Goal: Task Accomplishment & Management: Use online tool/utility

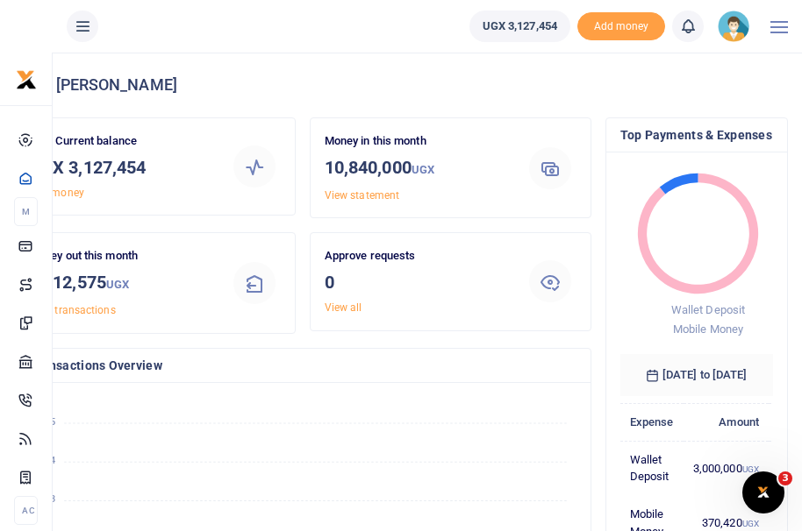
scroll to position [14, 14]
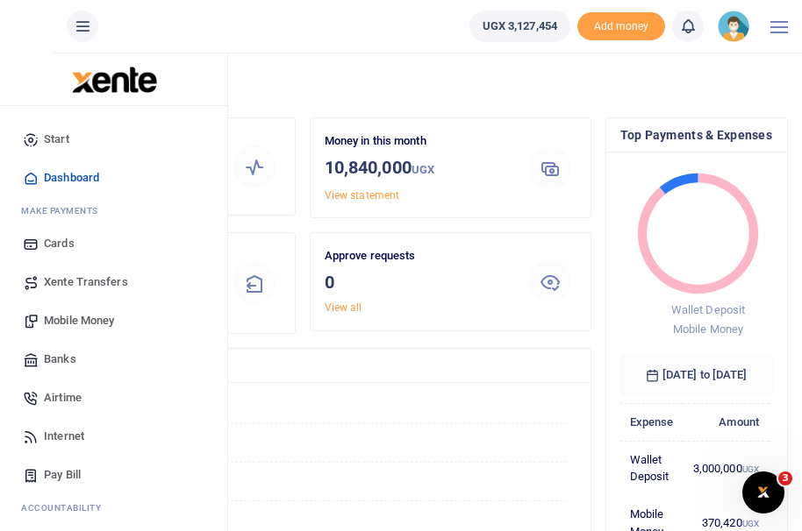
click at [78, 324] on span "Mobile Money" at bounding box center [79, 321] width 70 height 18
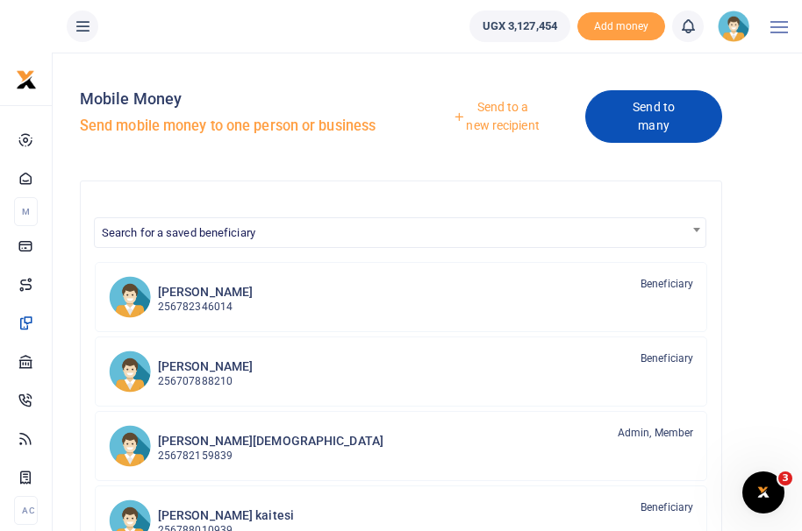
click at [663, 121] on link "Send to many" at bounding box center [653, 116] width 137 height 53
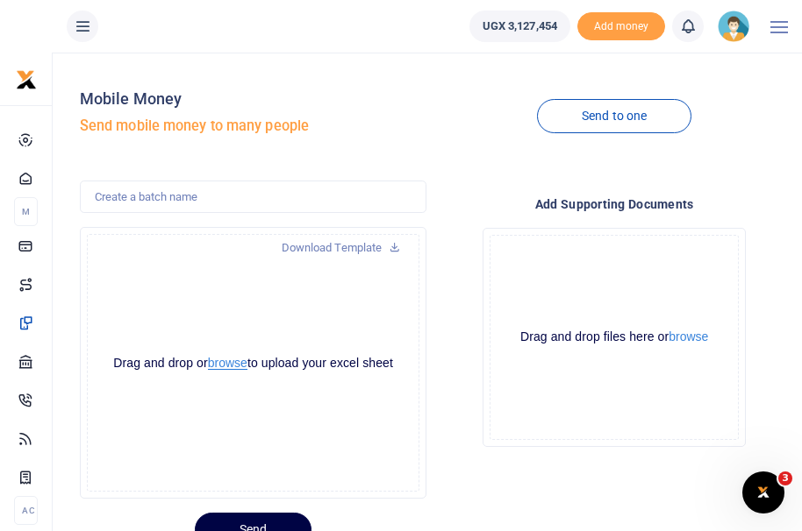
click at [227, 366] on button "browse" at bounding box center [227, 363] width 39 height 13
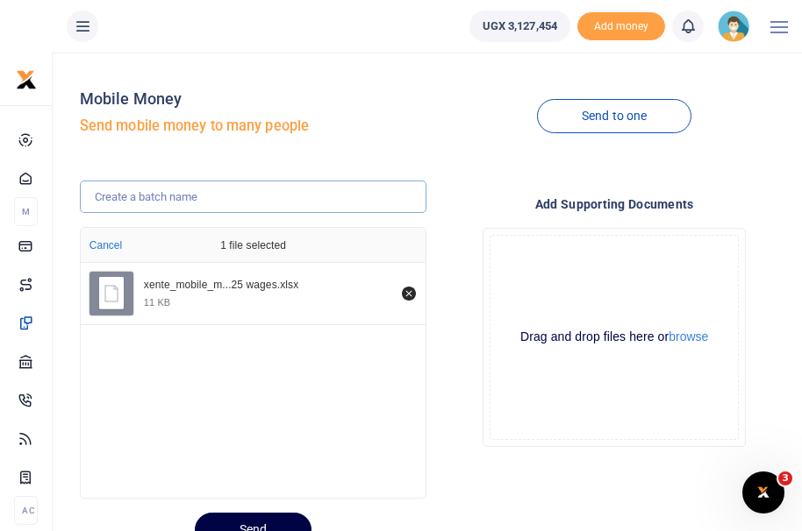
click at [182, 200] on input "text" at bounding box center [253, 197] width 347 height 33
drag, startPoint x: 109, startPoint y: 199, endPoint x: 82, endPoint y: 203, distance: 27.4
click at [82, 201] on input "1st batch - SEPTEMBER WAGES" at bounding box center [253, 197] width 347 height 33
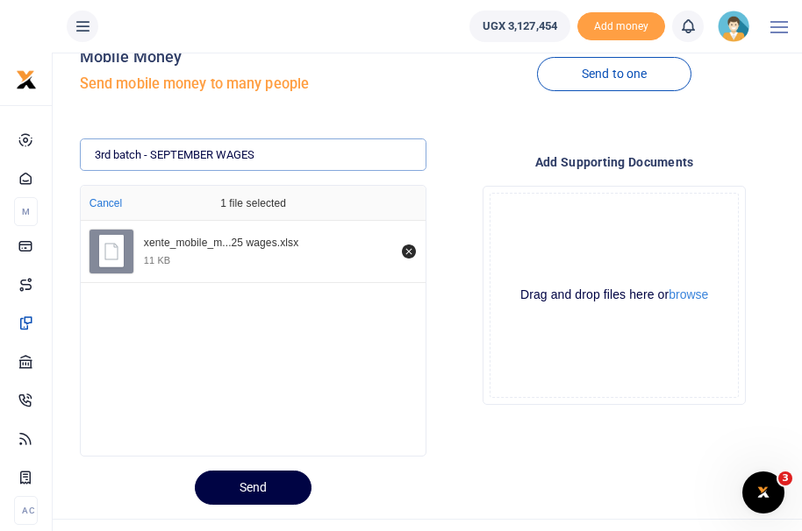
scroll to position [75, 0]
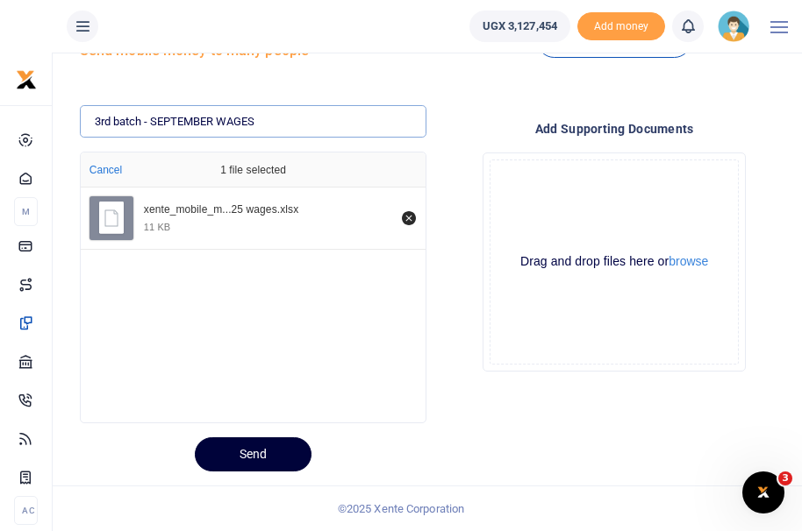
type input "3rd batch - SEPTEMBER WAGES"
click at [252, 456] on button "Send" at bounding box center [253, 455] width 117 height 34
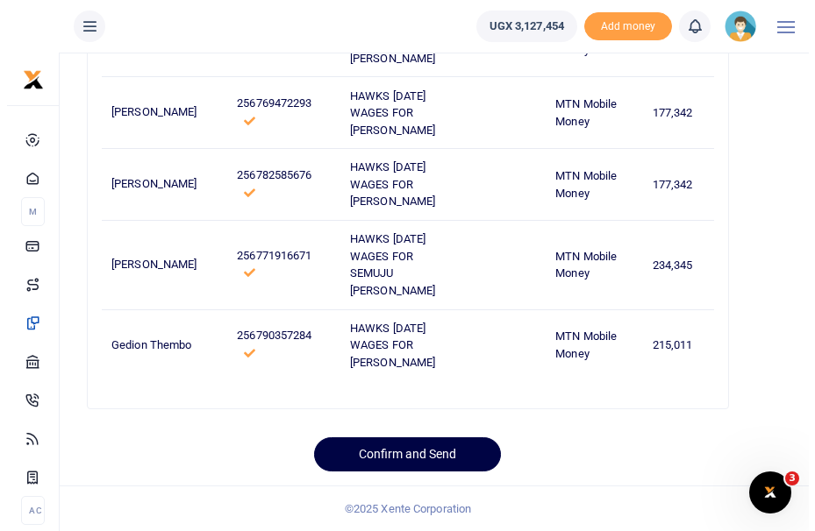
scroll to position [1391, 0]
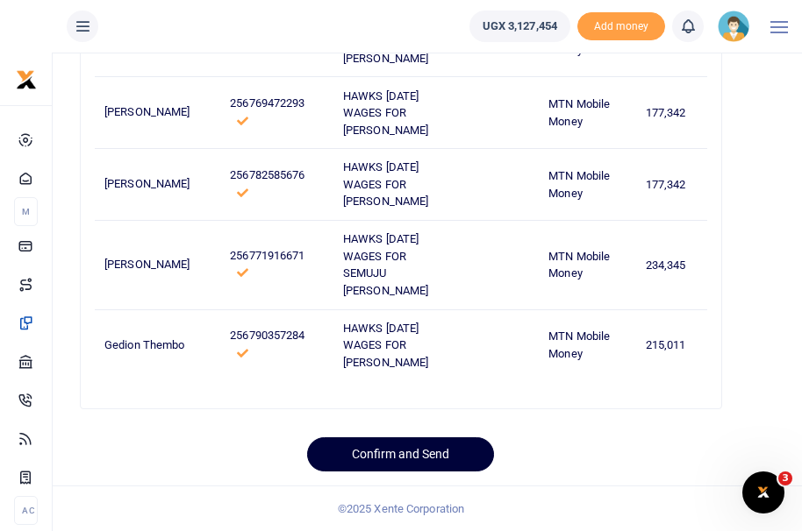
click at [396, 471] on button "Confirm and Send" at bounding box center [400, 455] width 187 height 34
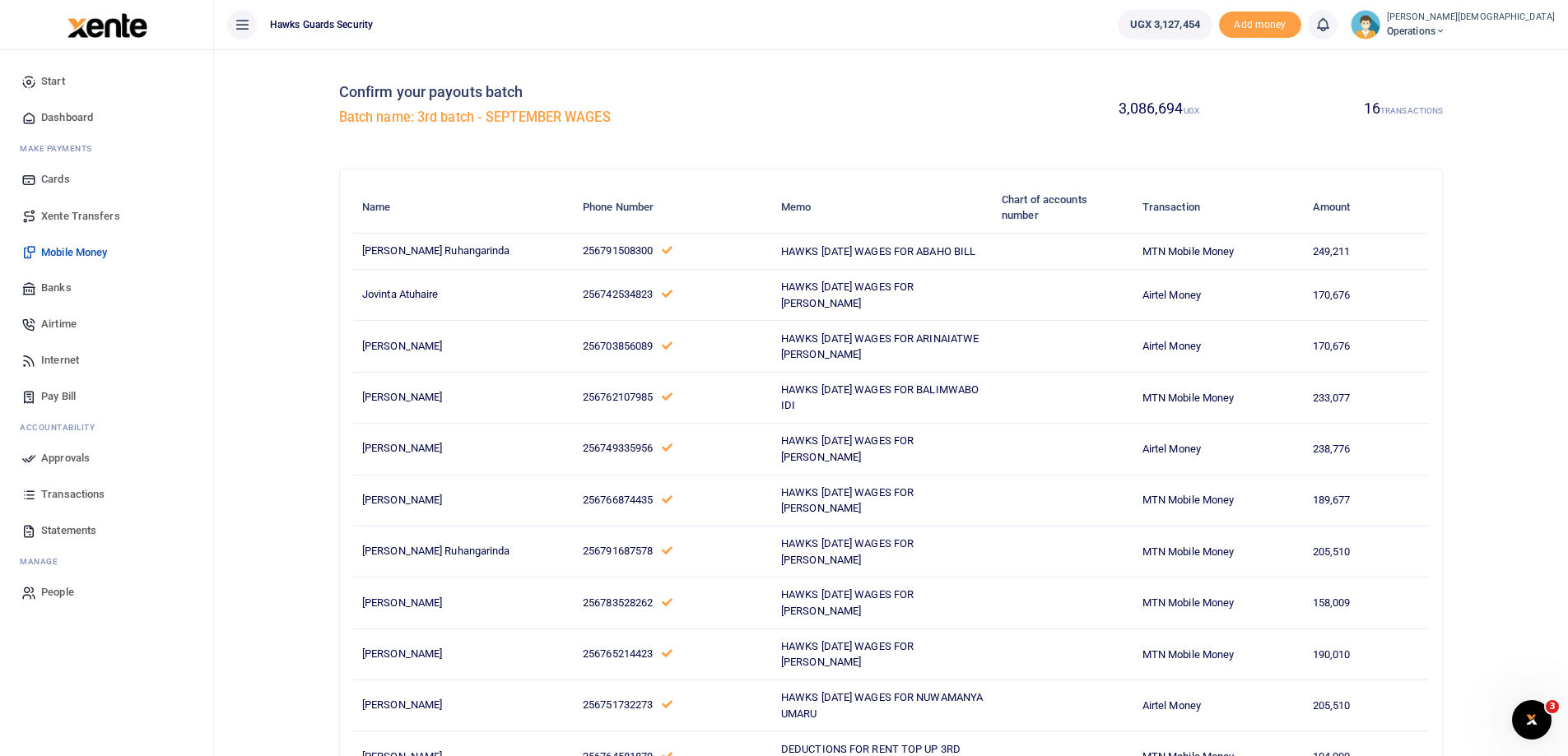
scroll to position [0, 0]
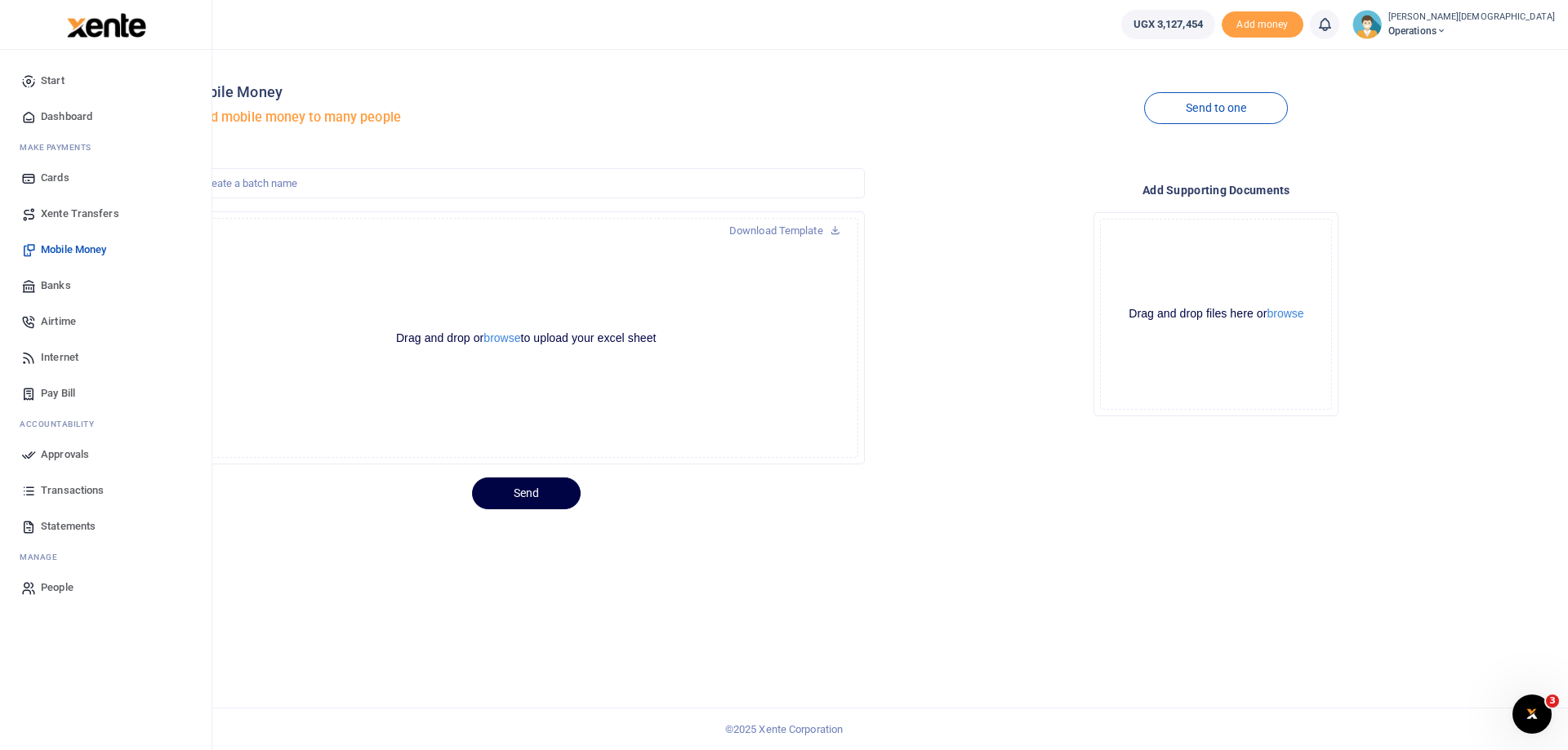
click at [74, 464] on link "Approvals" at bounding box center [105, 454] width 185 height 36
click at [73, 457] on span "Approvals" at bounding box center [65, 455] width 48 height 17
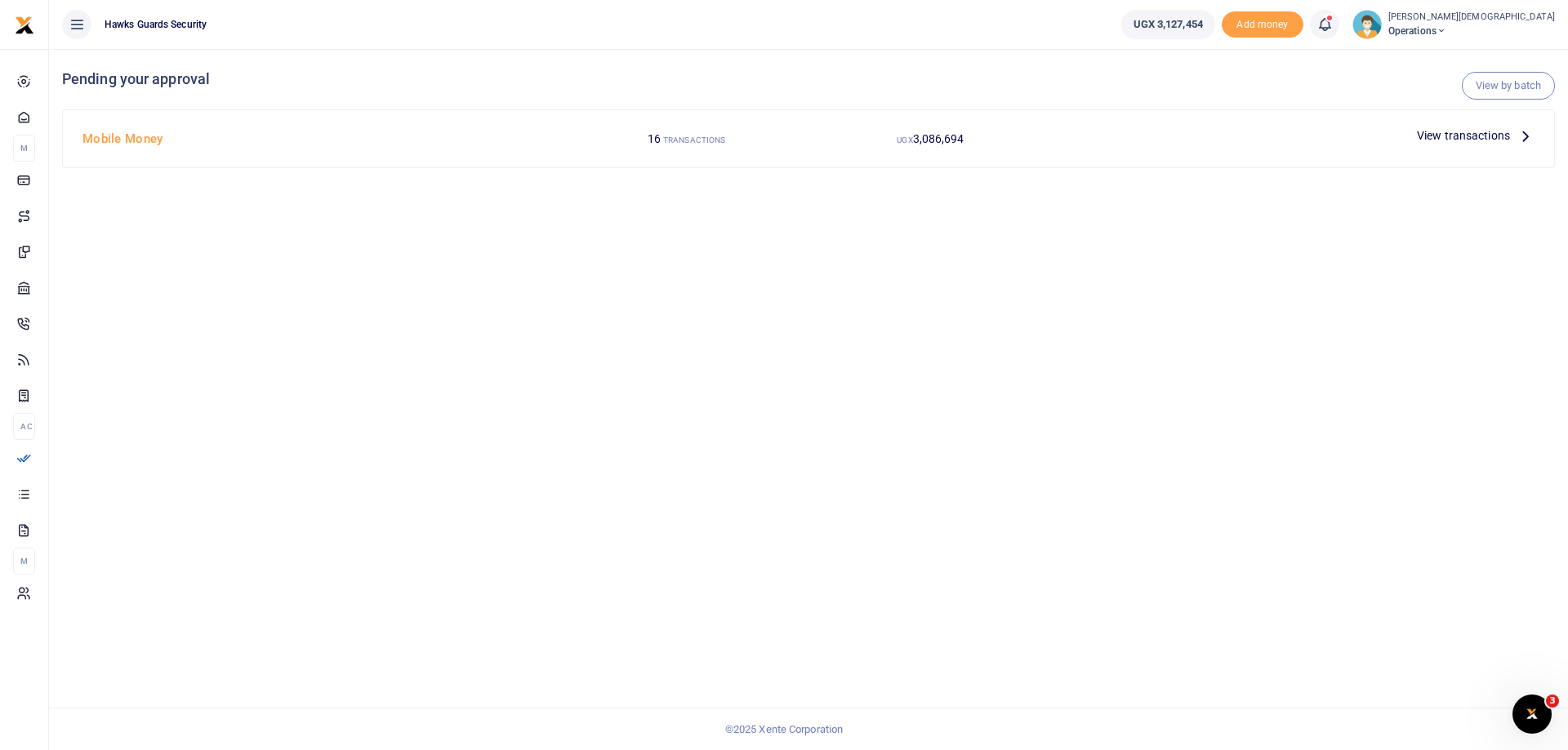
click at [1456, 130] on span "View transactions" at bounding box center [1464, 135] width 93 height 18
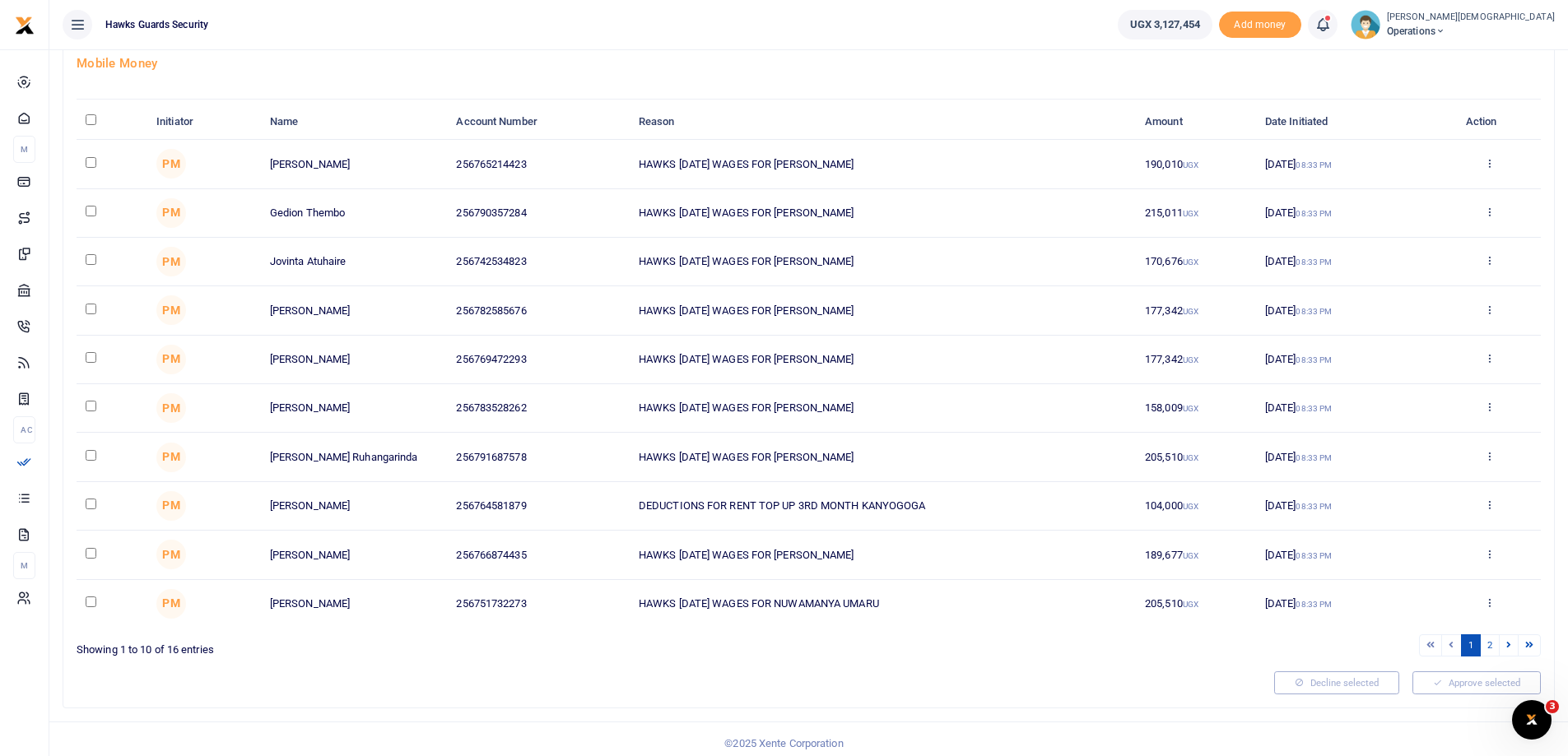
scroll to position [113, 0]
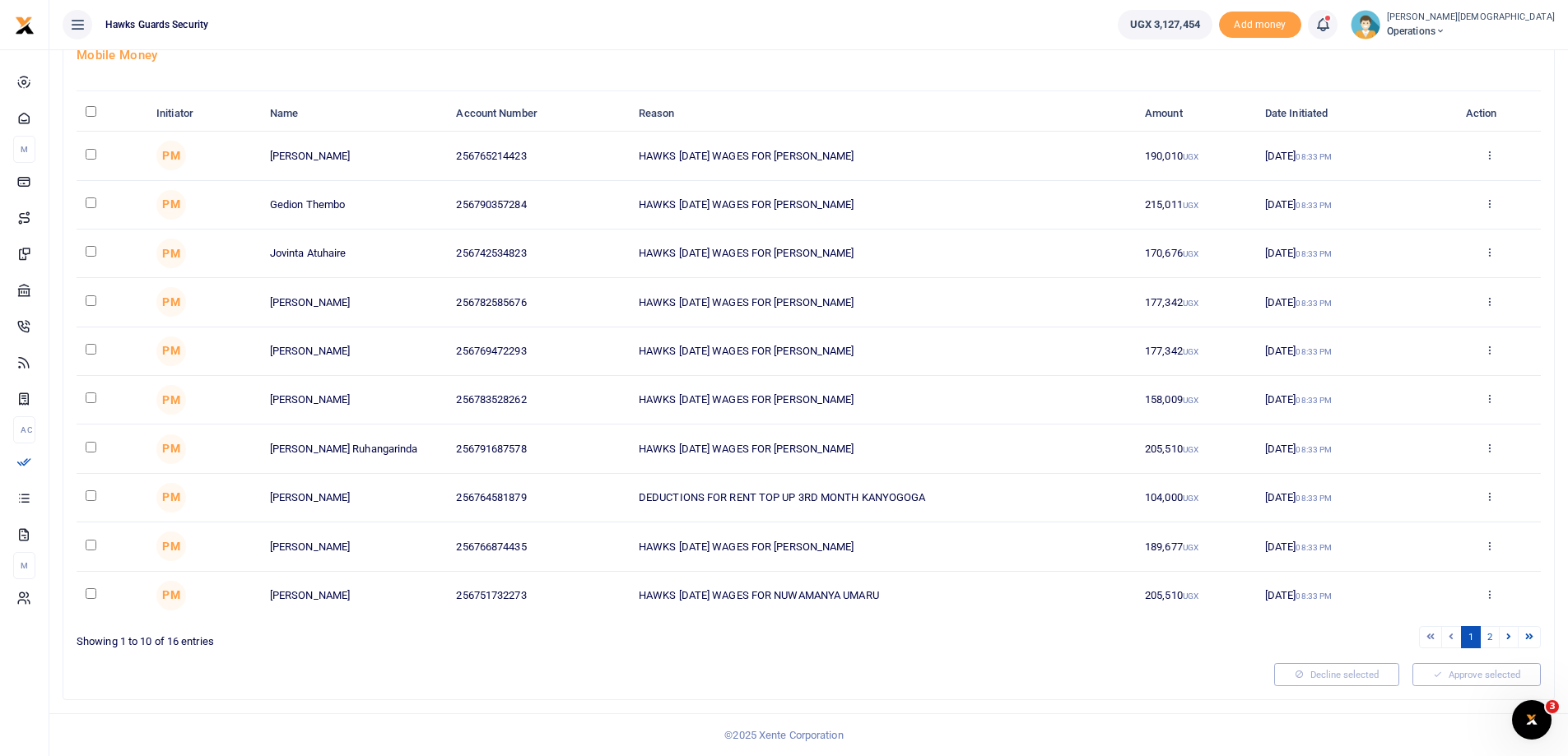
click at [90, 107] on input "\a \a : activate to sort column descending" at bounding box center [90, 111] width 10 height 10
checkbox input "true"
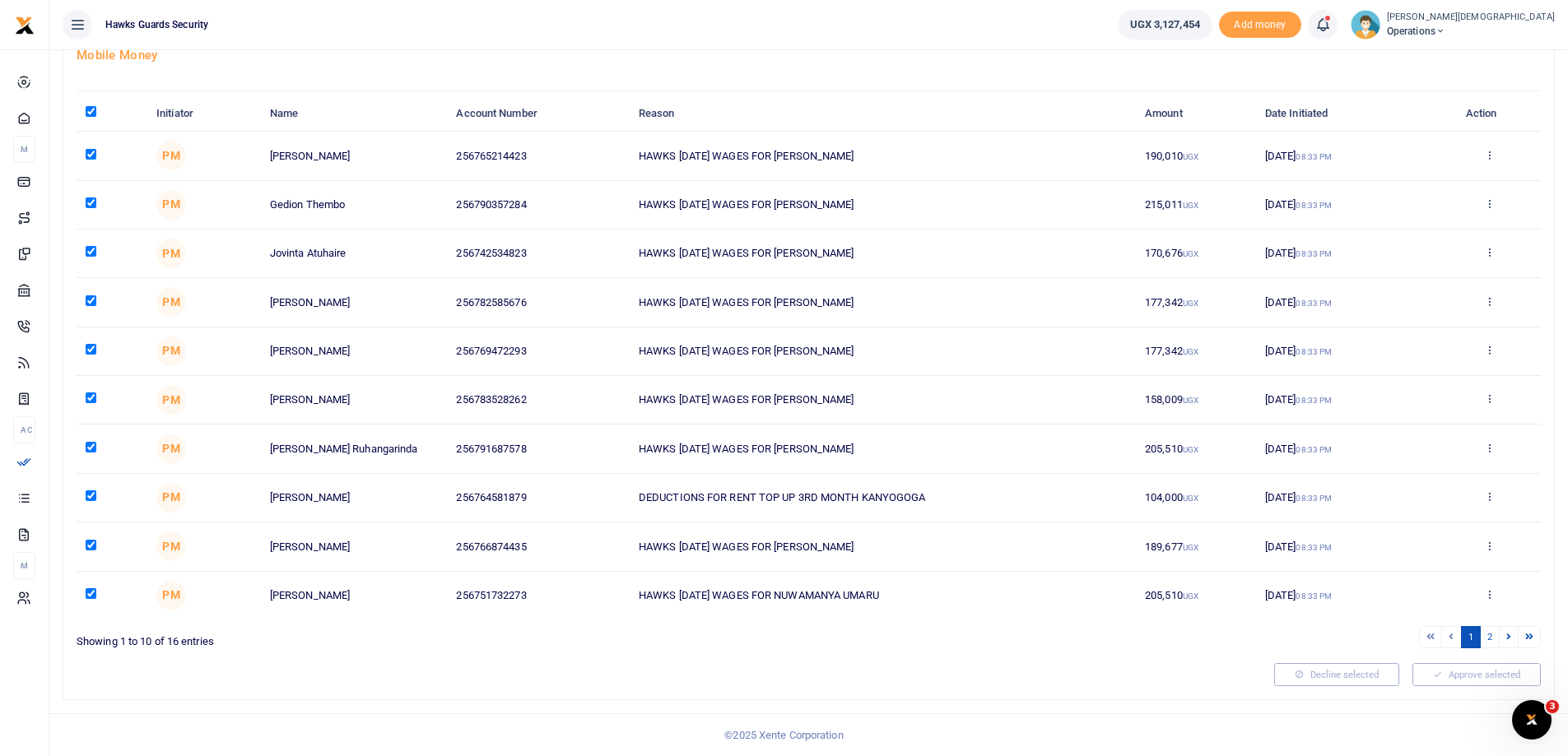
checkbox input "true"
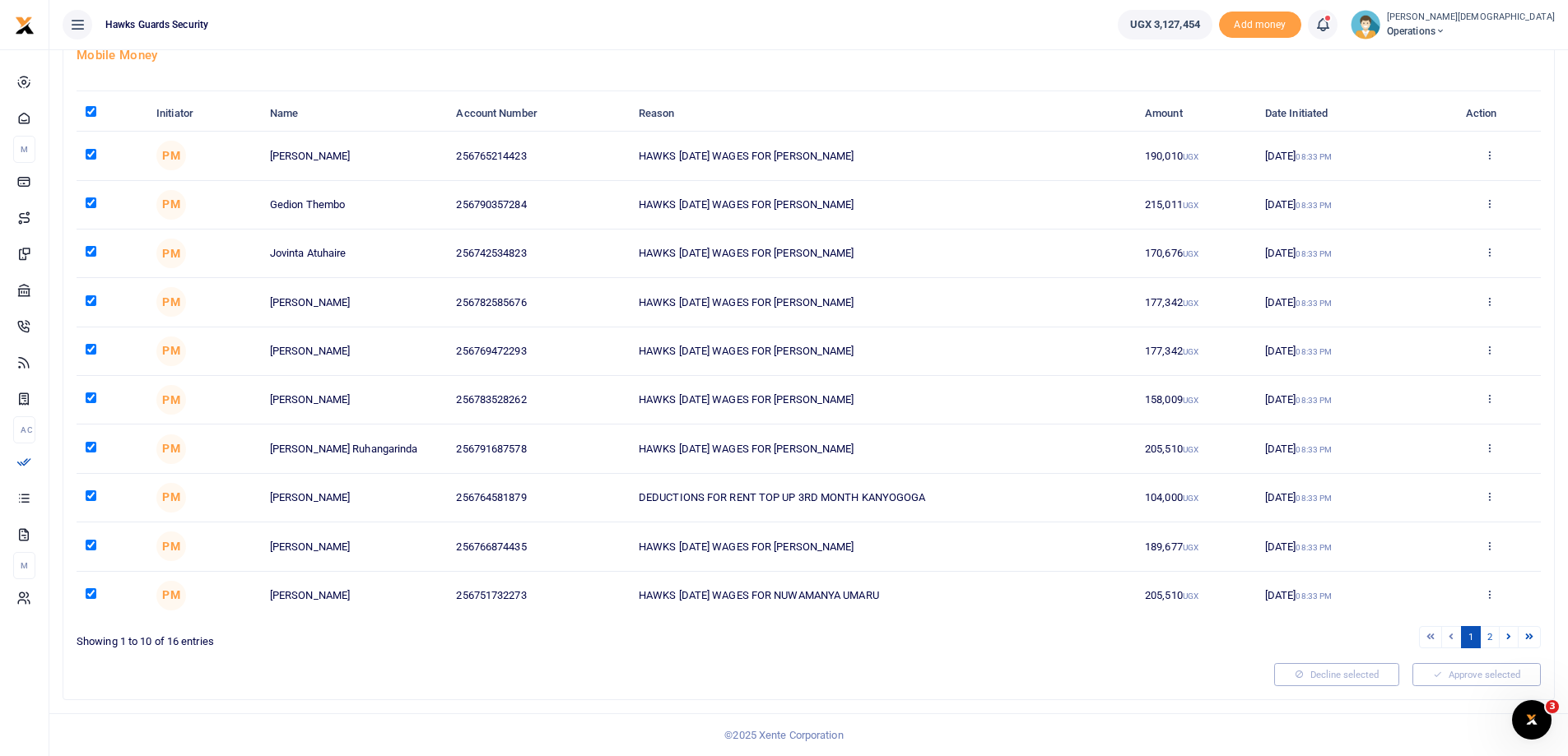
checkbox input "true"
click at [1493, 638] on link "2" at bounding box center [1489, 637] width 20 height 23
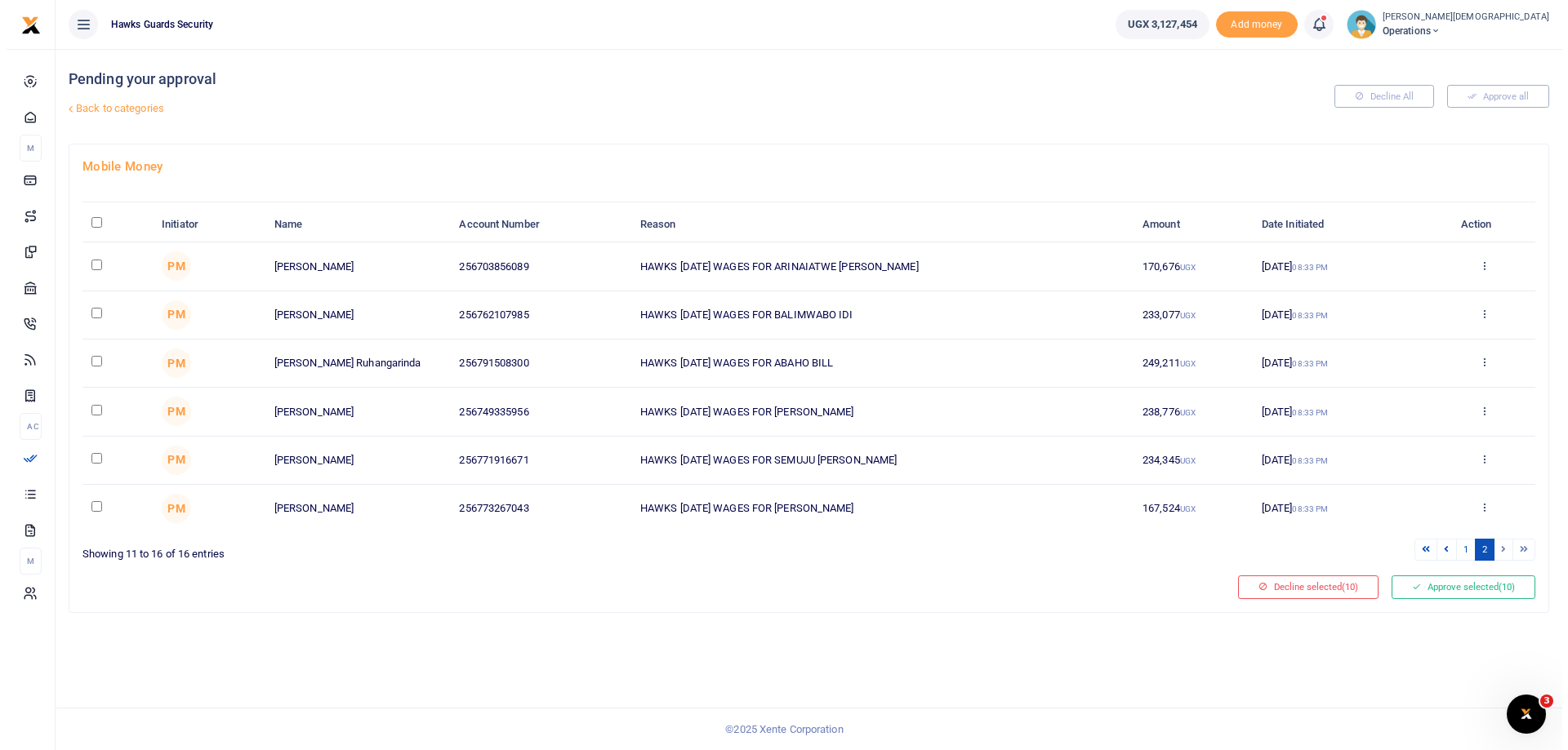
scroll to position [0, 0]
click at [89, 217] on input "\a \a : activate to sort column descending" at bounding box center [89, 221] width 10 height 10
checkbox input "true"
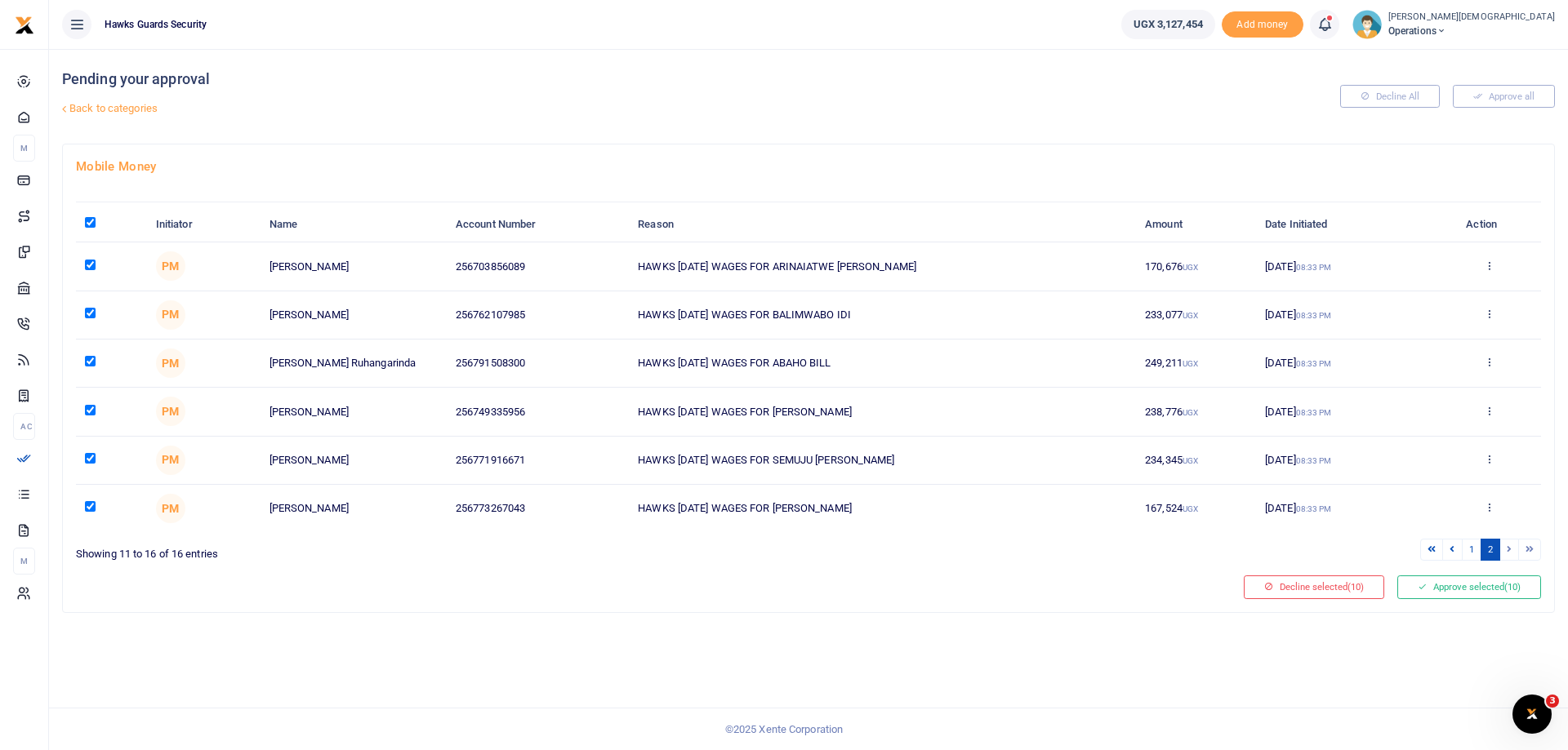
checkbox input "true"
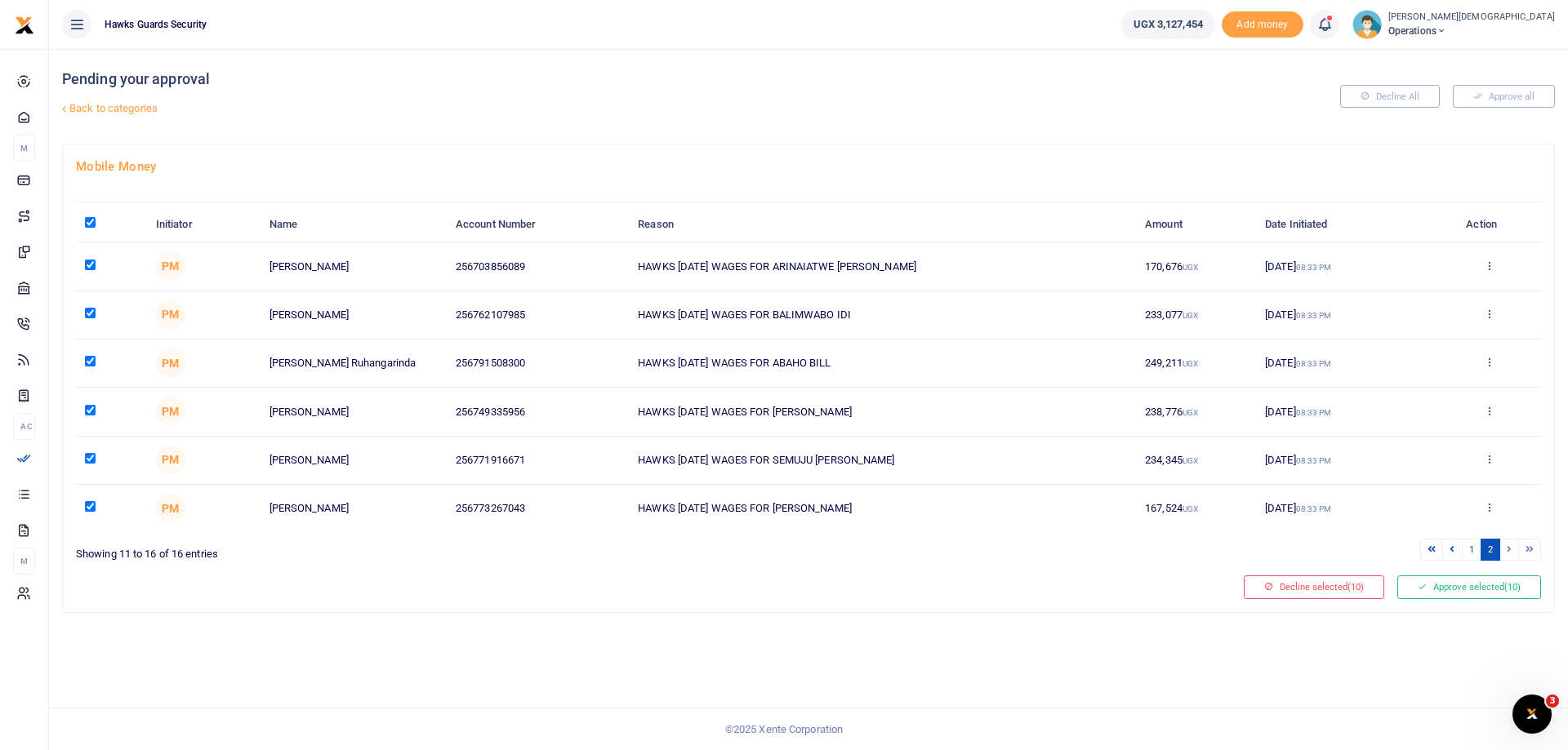
checkbox input "true"
click at [1477, 588] on button "Approve selected (16)" at bounding box center [1468, 586] width 143 height 23
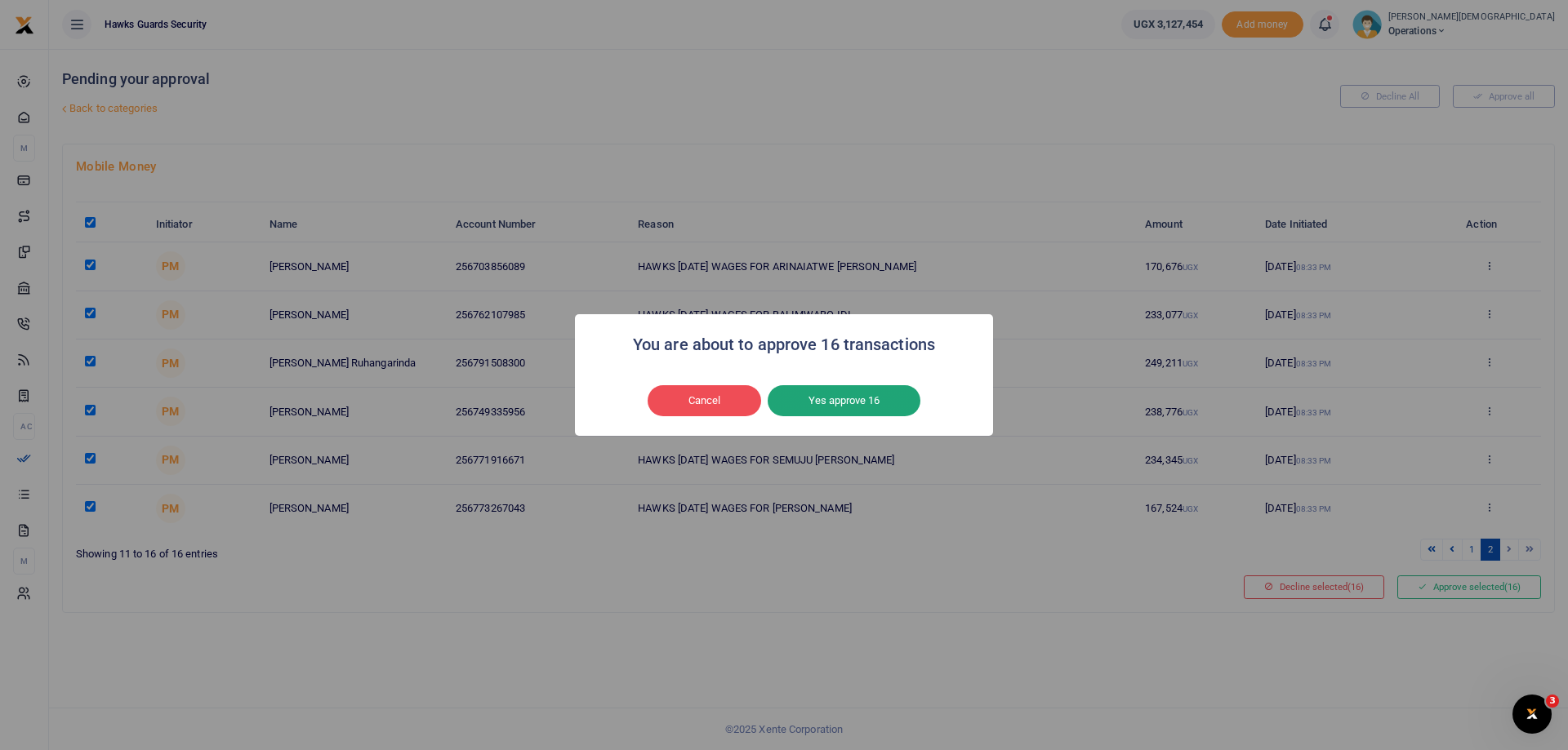
click at [847, 407] on button "Yes approve 16" at bounding box center [844, 400] width 153 height 31
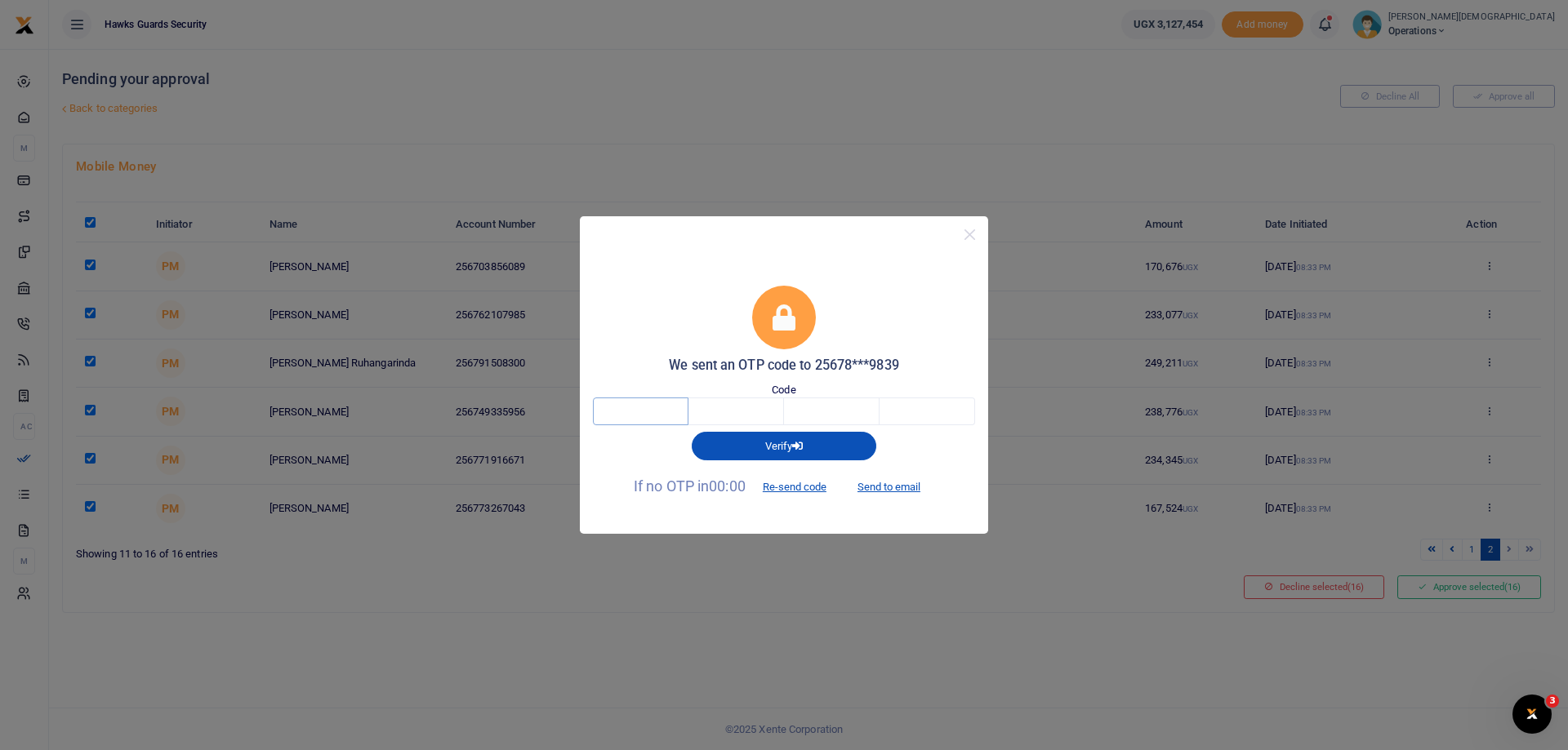
drag, startPoint x: 16, startPoint y: 13, endPoint x: 637, endPoint y: 408, distance: 736.0
click at [637, 408] on input "text" at bounding box center [641, 411] width 96 height 28
type input "2"
type input "6"
type input "1"
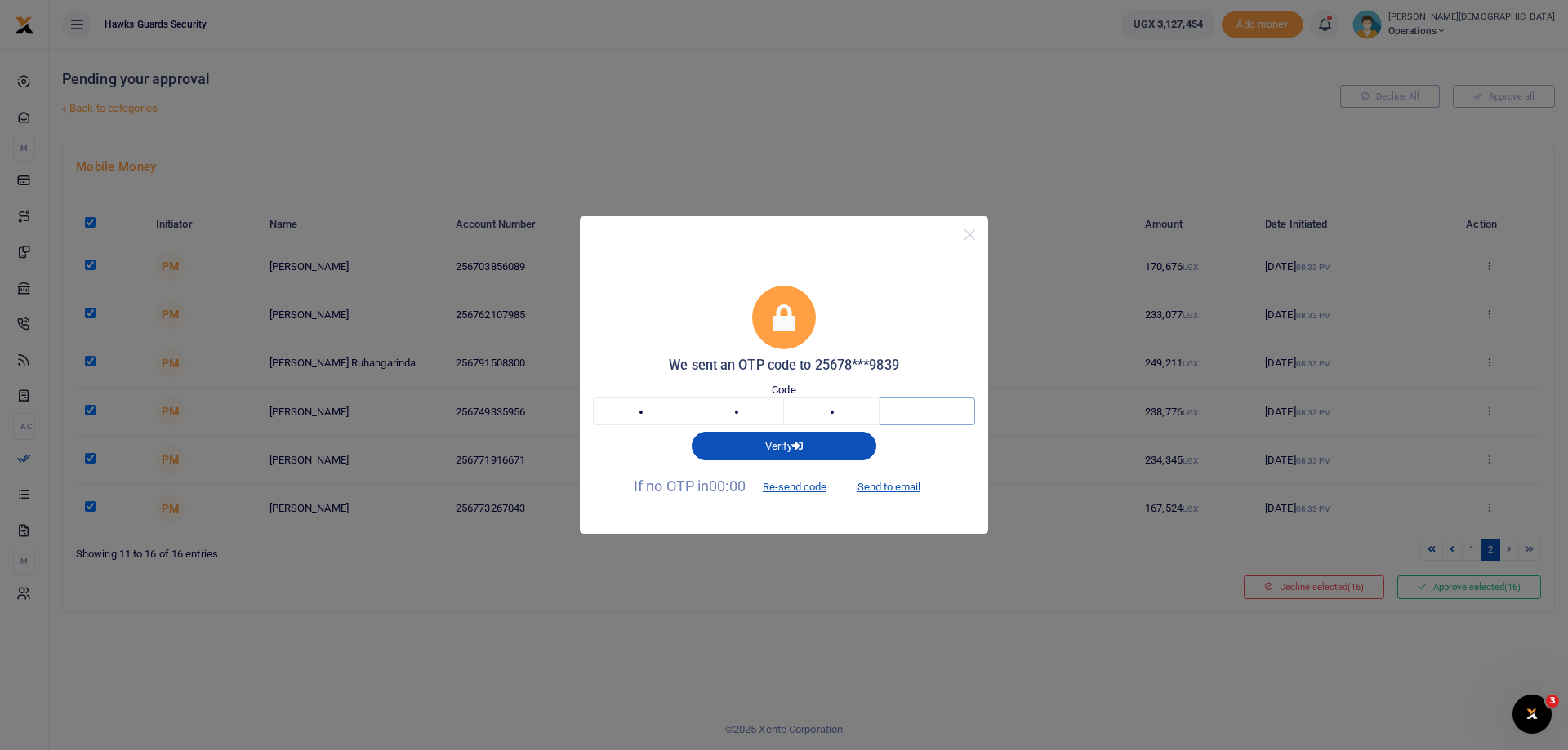
type input "5"
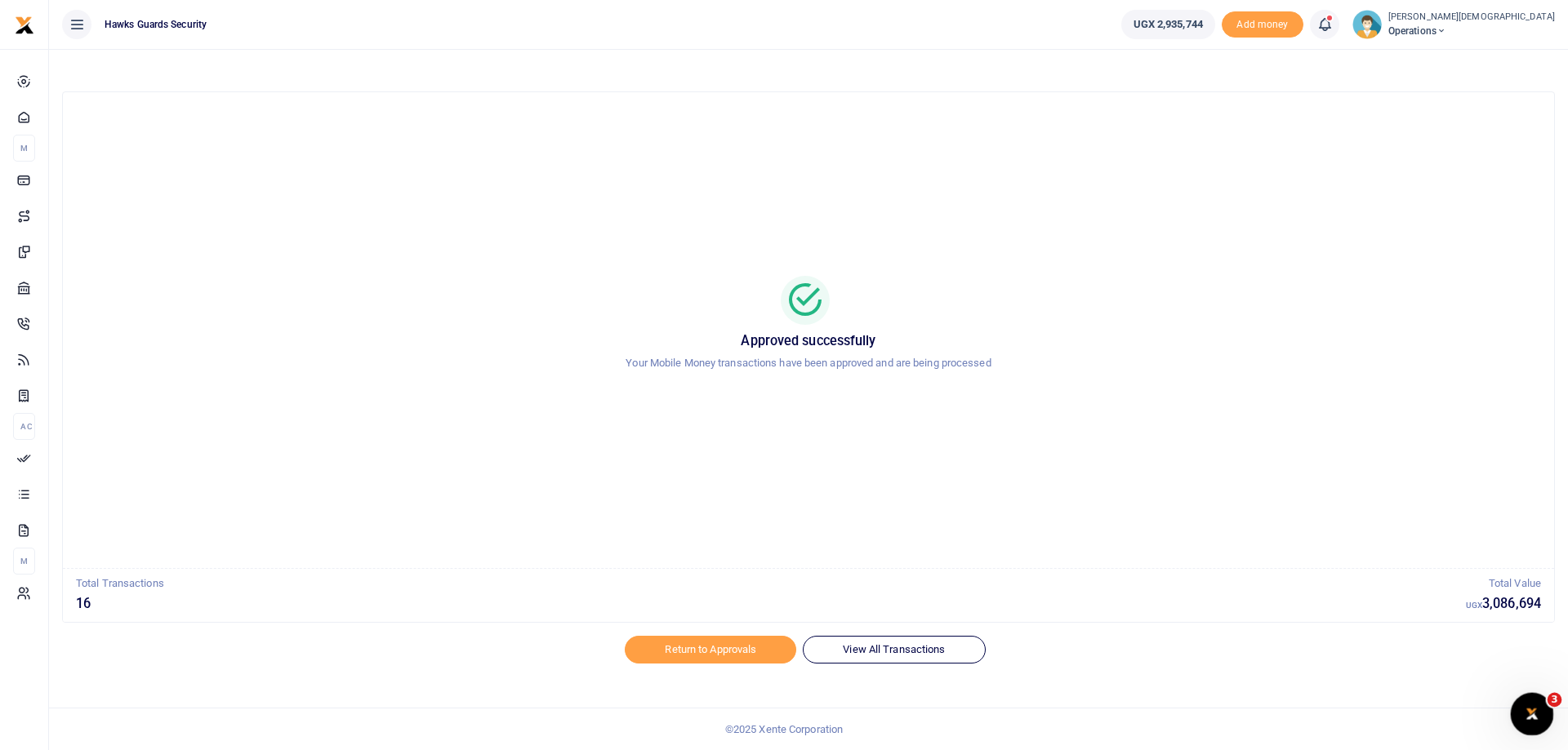
click at [1523, 710] on icon "Open Intercom Messenger" at bounding box center [1529, 712] width 27 height 27
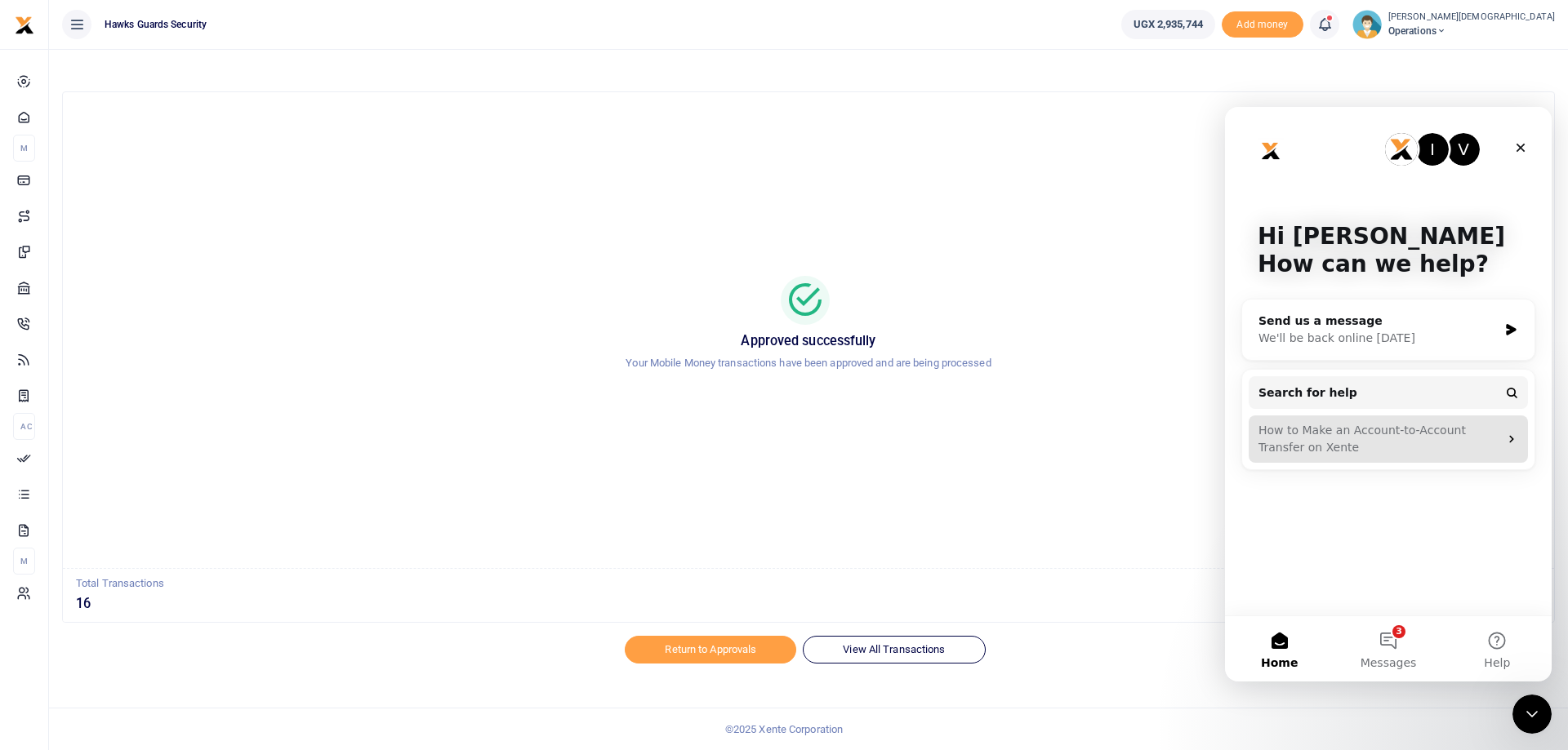
click at [1518, 441] on div "How to Make an Account-to-Account Transfer on Xente" at bounding box center [1388, 438] width 279 height 47
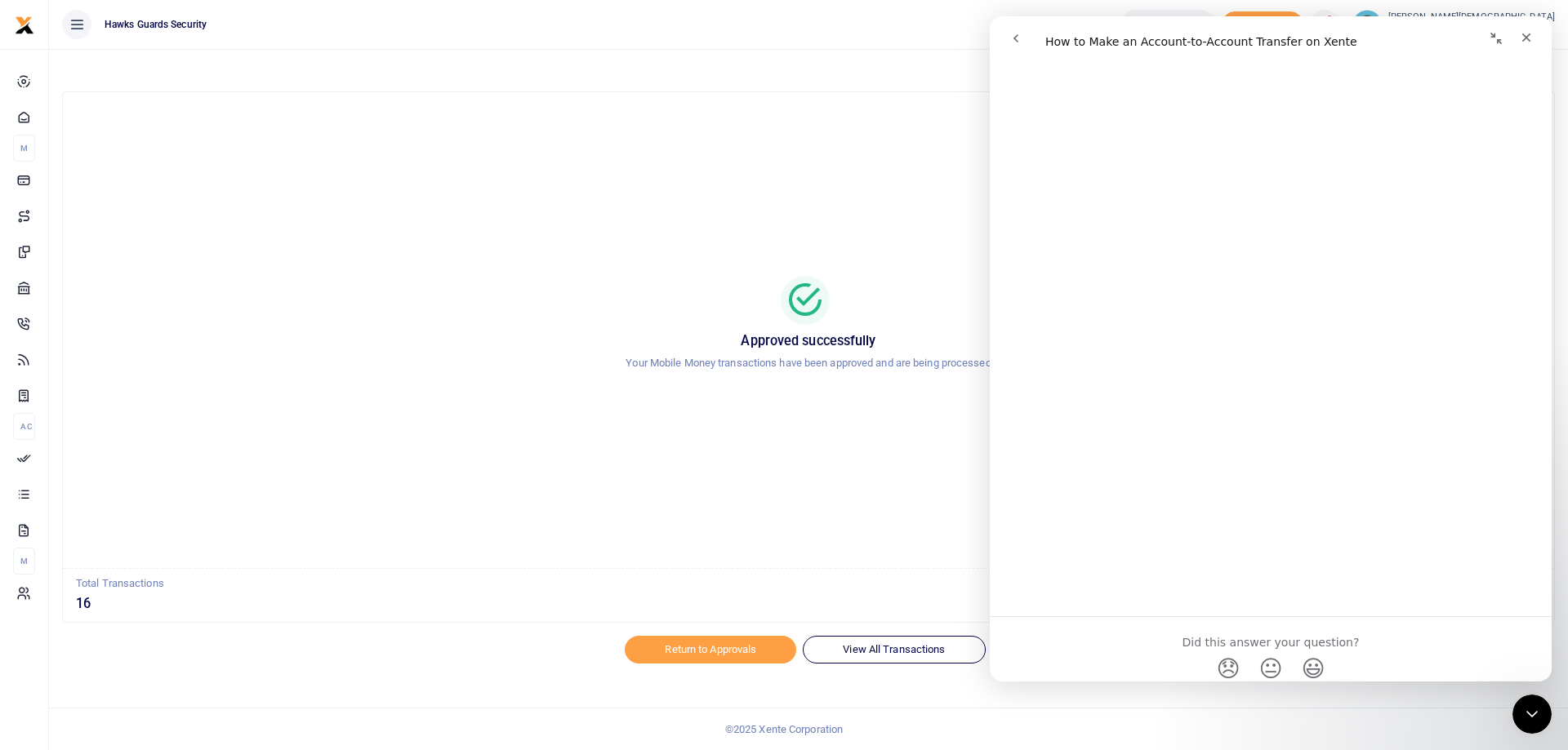
scroll to position [138, 0]
click at [1526, 35] on icon "Close" at bounding box center [1526, 37] width 13 height 13
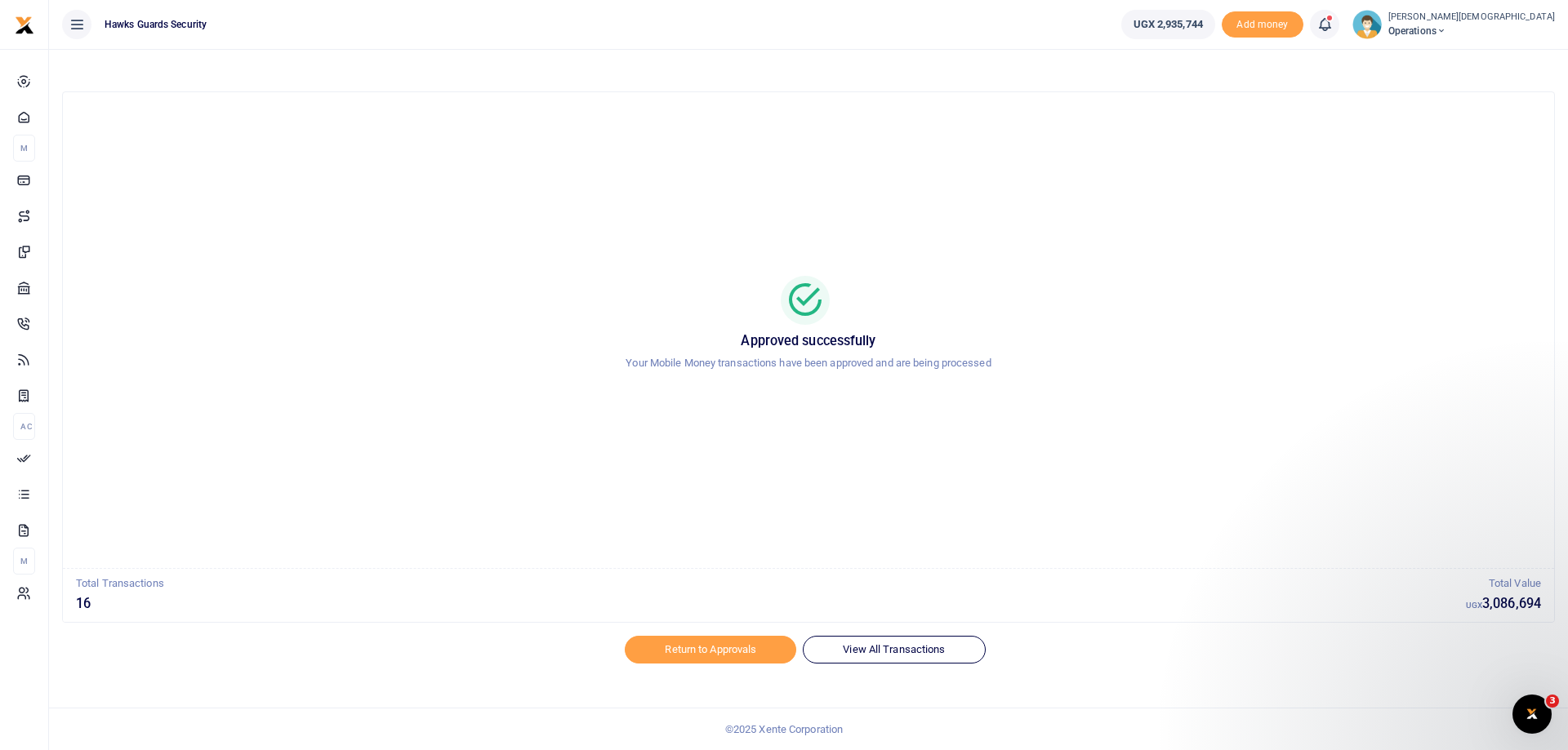
scroll to position [0, 0]
click at [1203, 20] on span "UGX 2,935,744" at bounding box center [1168, 25] width 70 height 17
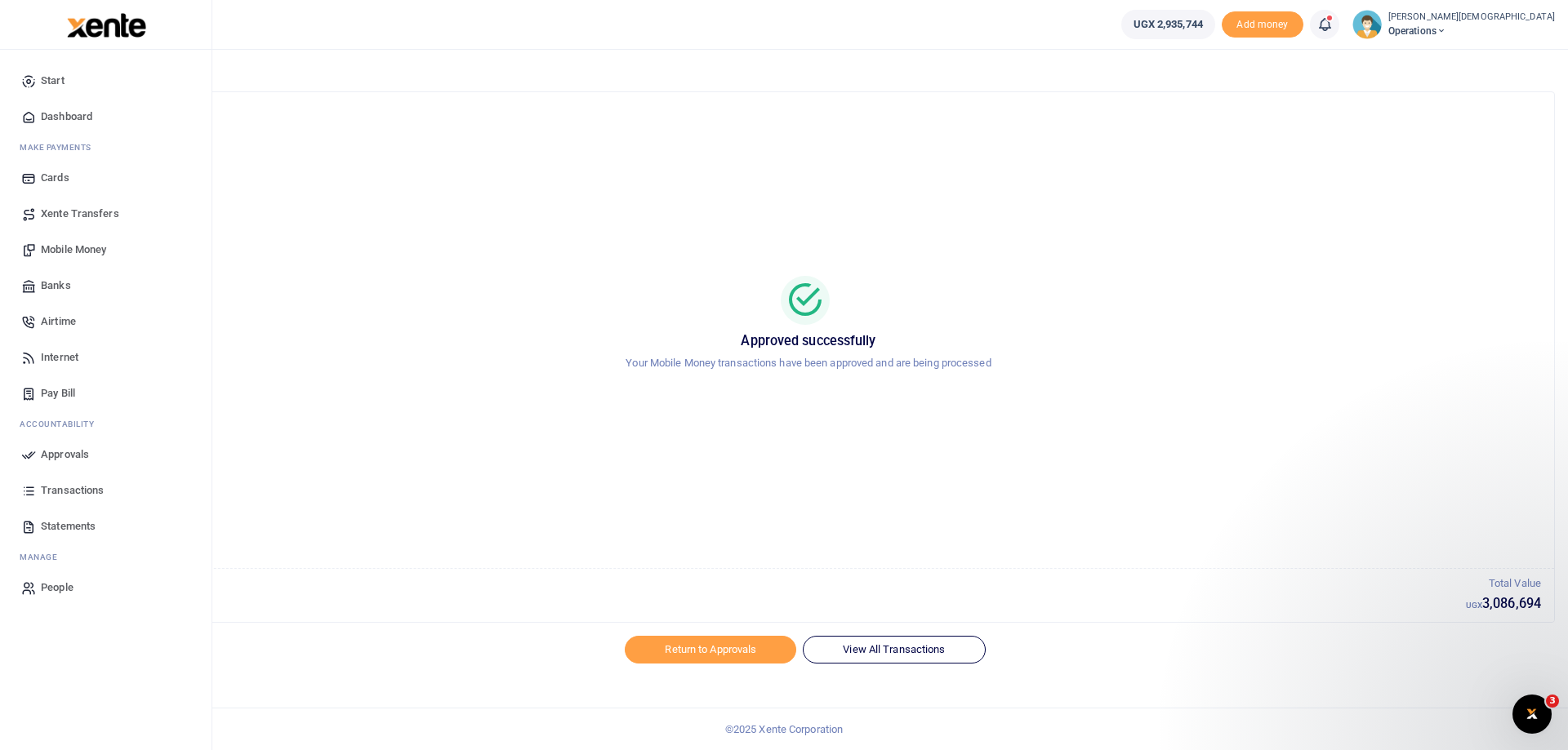
click at [59, 117] on span "Dashboard" at bounding box center [66, 117] width 51 height 17
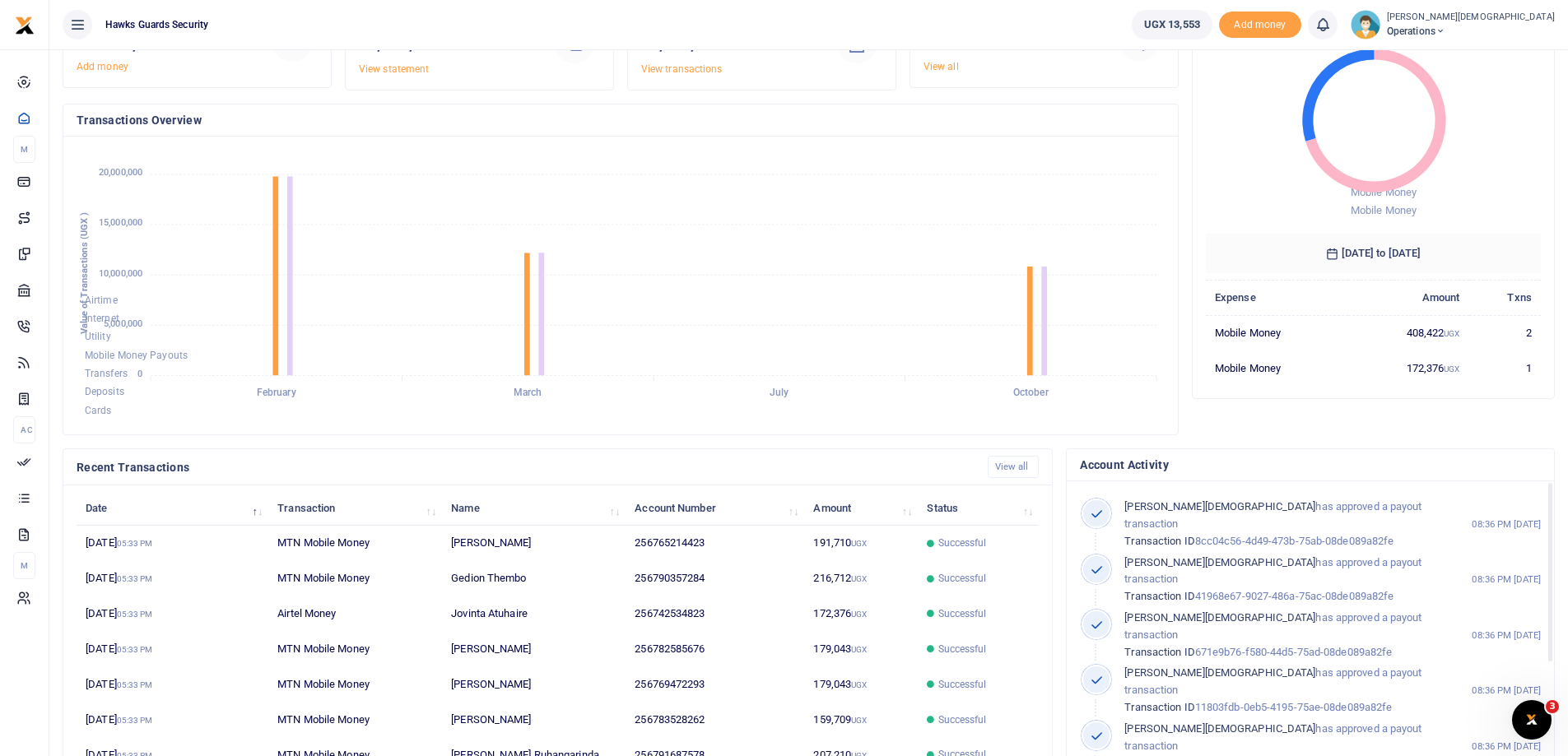
scroll to position [227, 0]
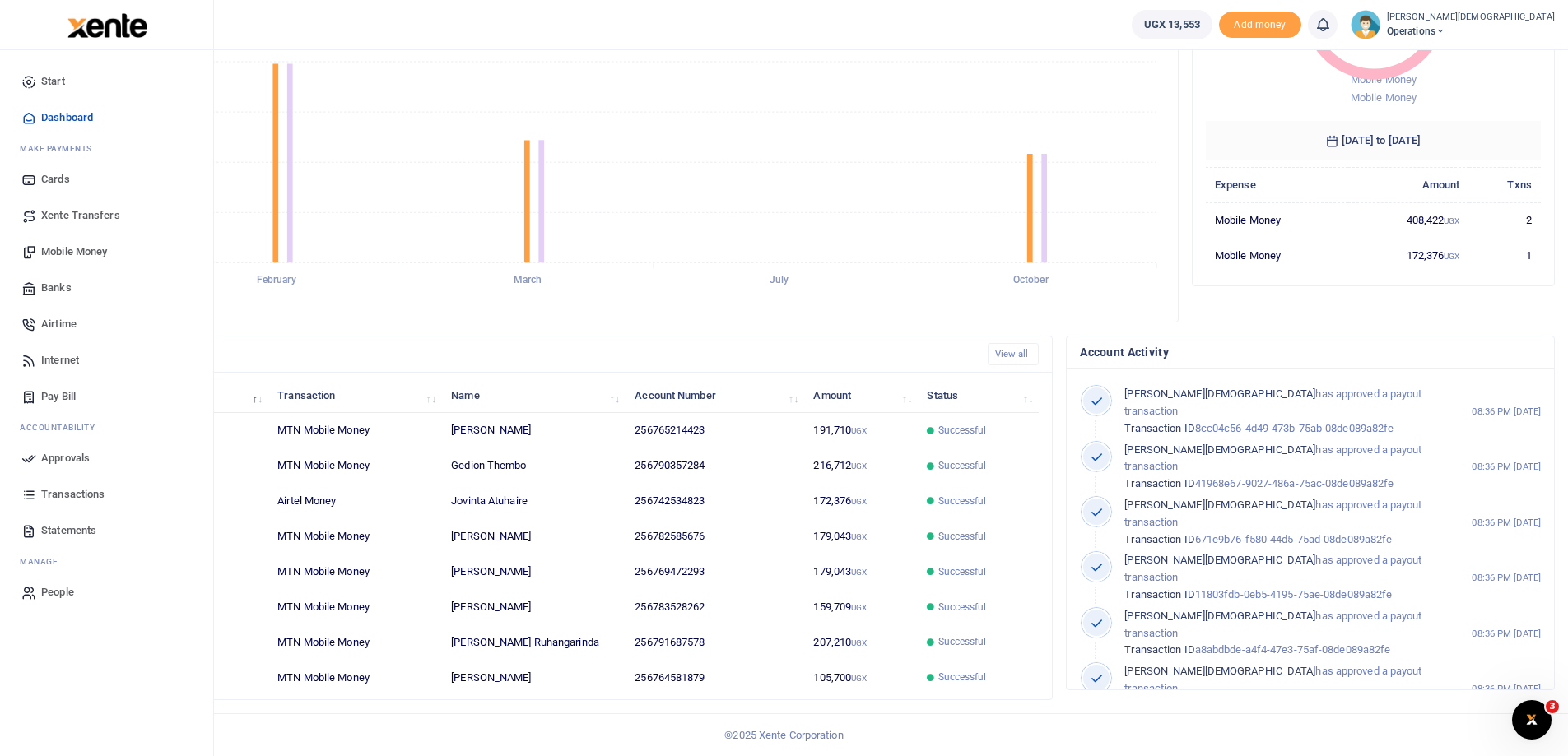
click at [73, 495] on span "Transactions" at bounding box center [73, 494] width 64 height 17
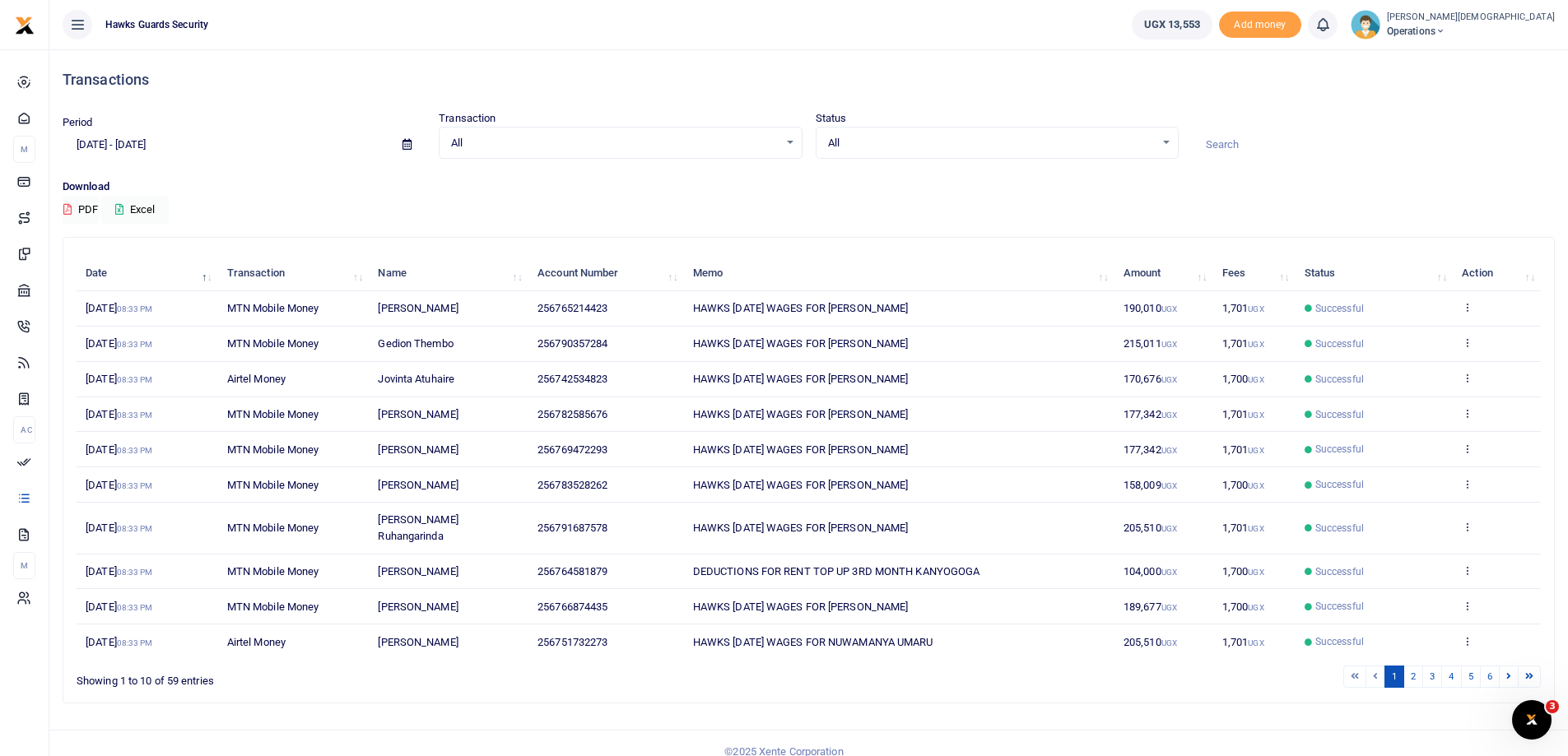
scroll to position [1, 0]
click at [1419, 665] on link "2" at bounding box center [1412, 676] width 20 height 23
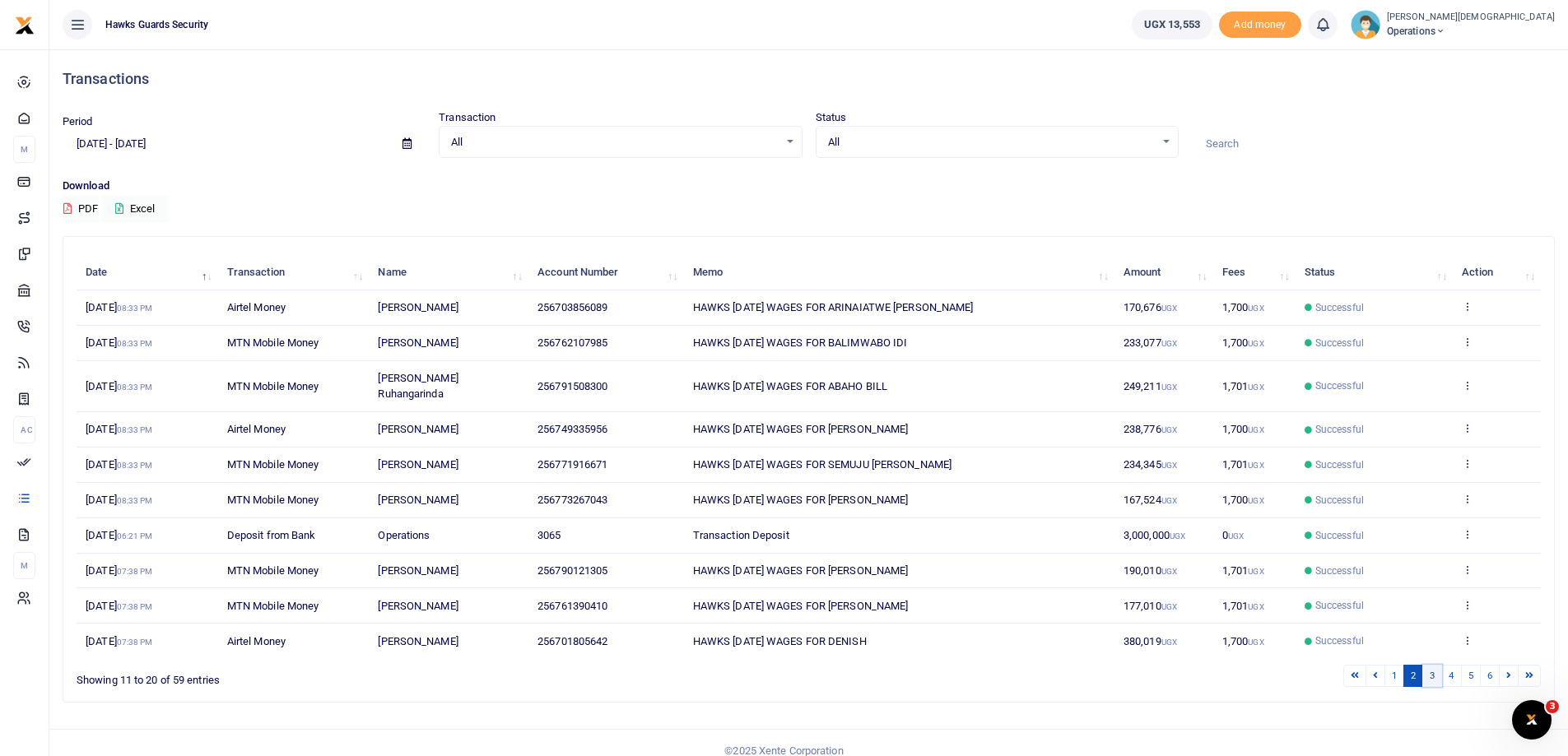
click at [1437, 665] on link "3" at bounding box center [1431, 676] width 20 height 23
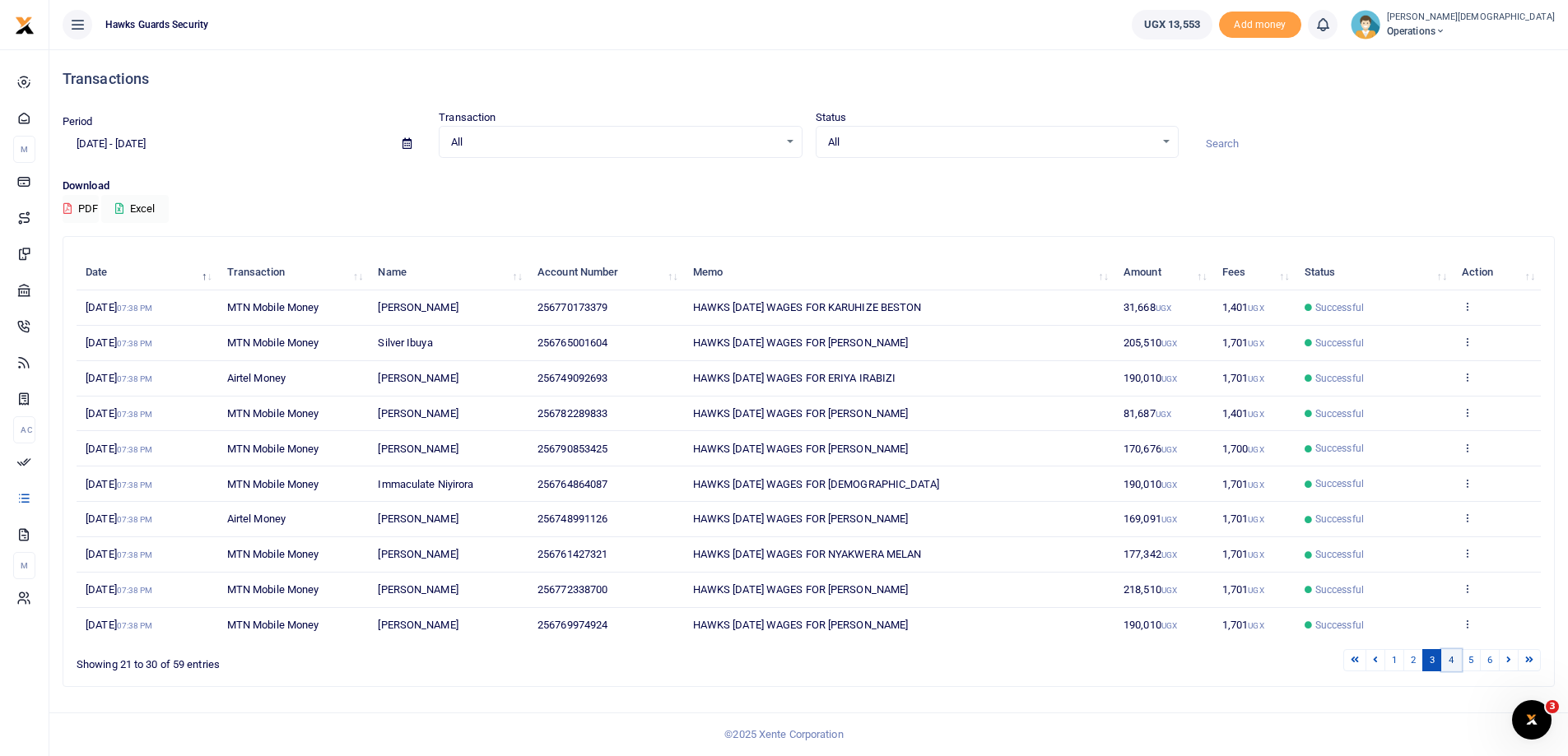
click at [1459, 661] on link "4" at bounding box center [1451, 660] width 20 height 23
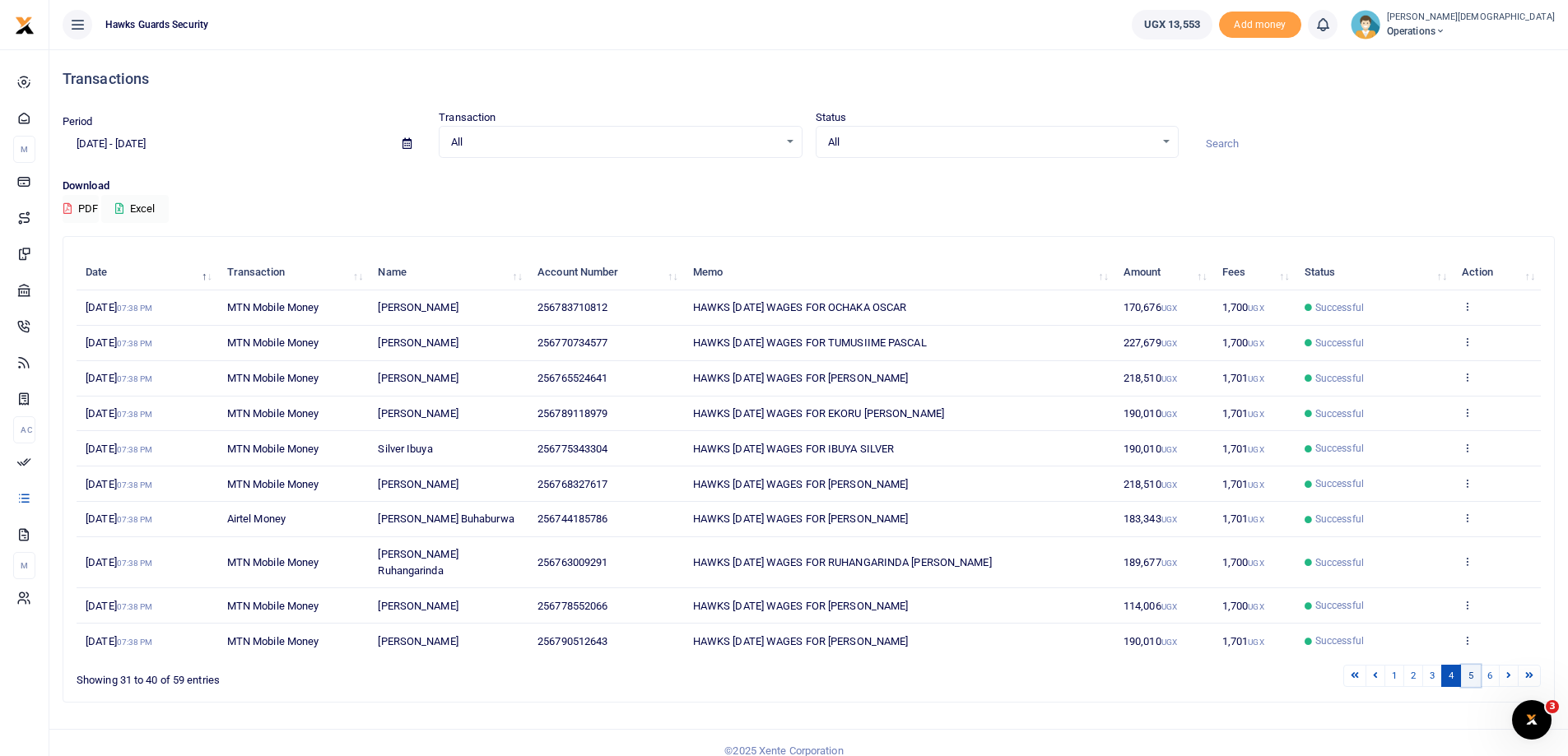
click at [1471, 665] on link "5" at bounding box center [1470, 676] width 20 height 23
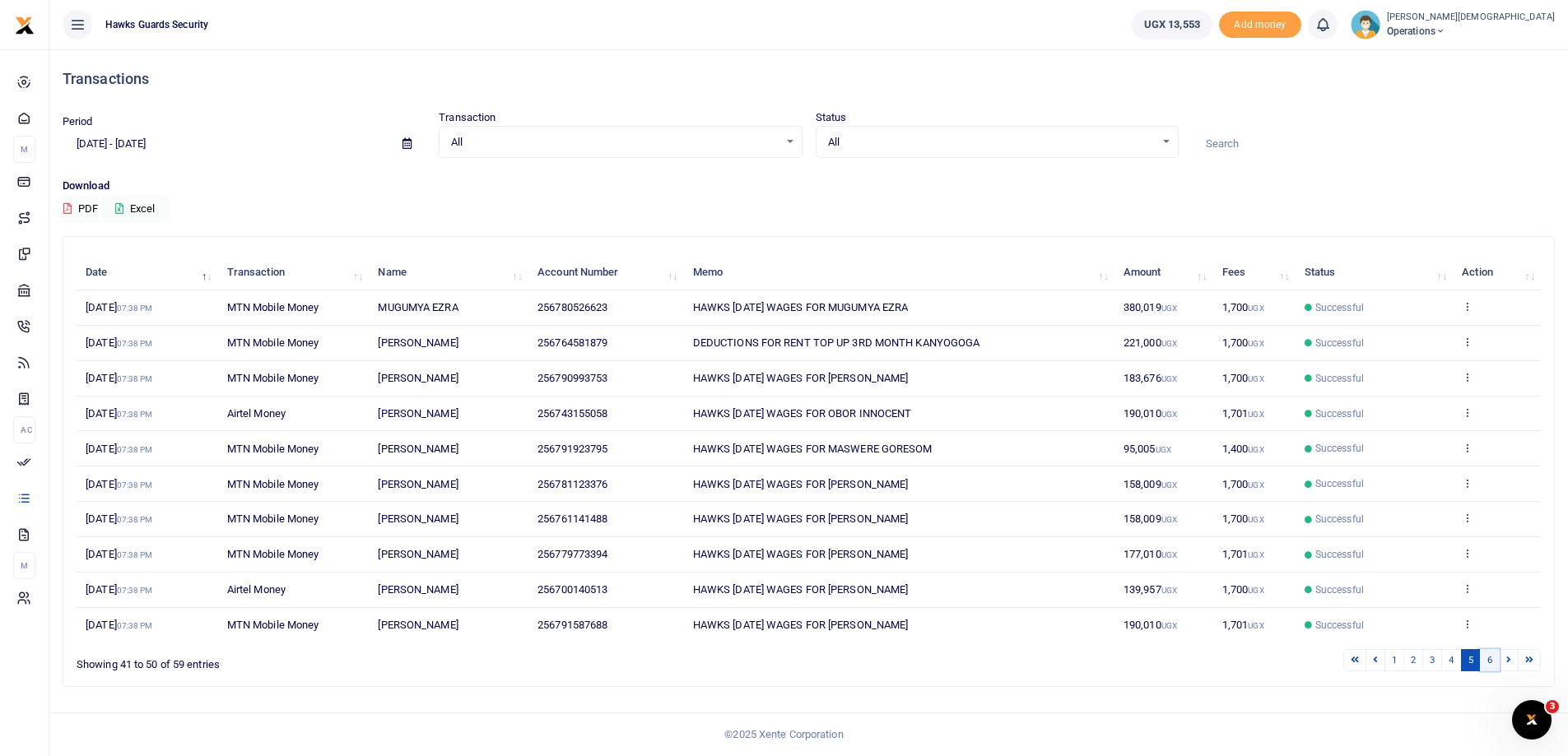
click at [1488, 660] on link "6" at bounding box center [1489, 660] width 20 height 23
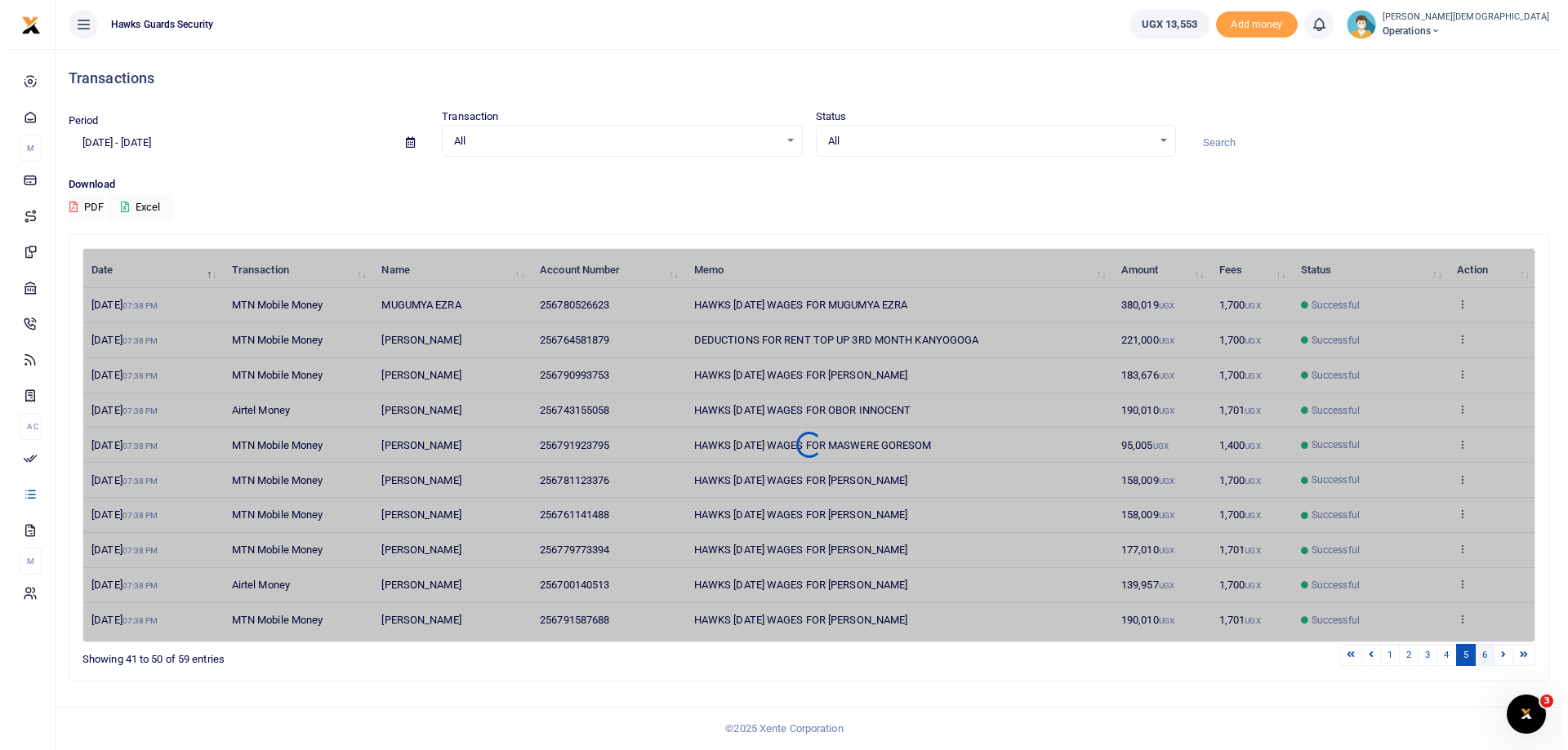
scroll to position [0, 0]
